Goal: Transaction & Acquisition: Purchase product/service

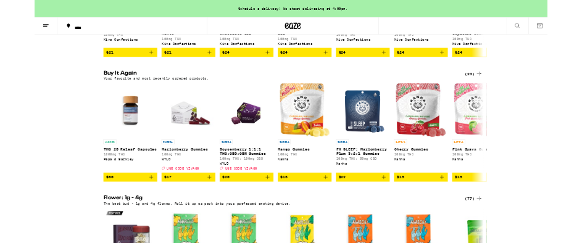
scroll to position [637, 0]
